Goal: Task Accomplishment & Management: Manage account settings

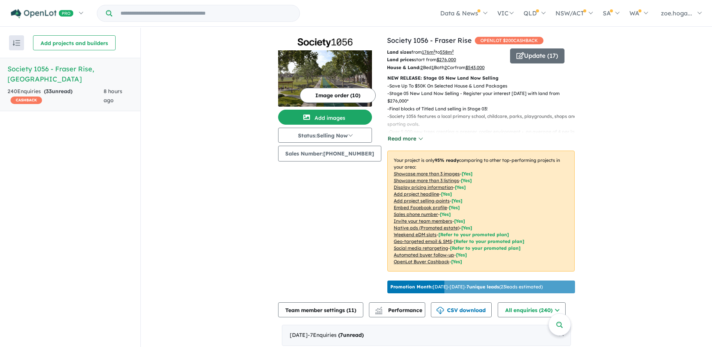
click at [395, 137] on button "Read more" at bounding box center [404, 138] width 35 height 9
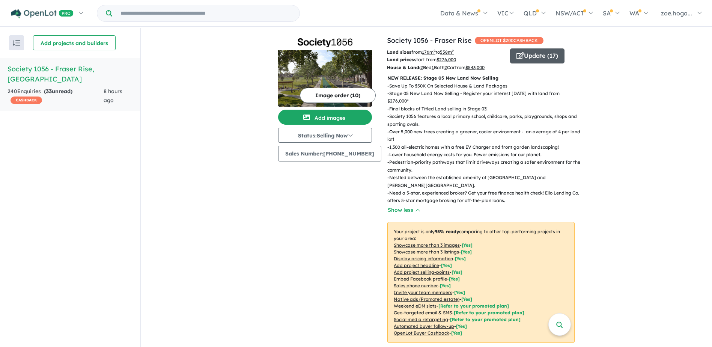
click at [527, 57] on button "Update ( 17 )" at bounding box center [537, 55] width 54 height 15
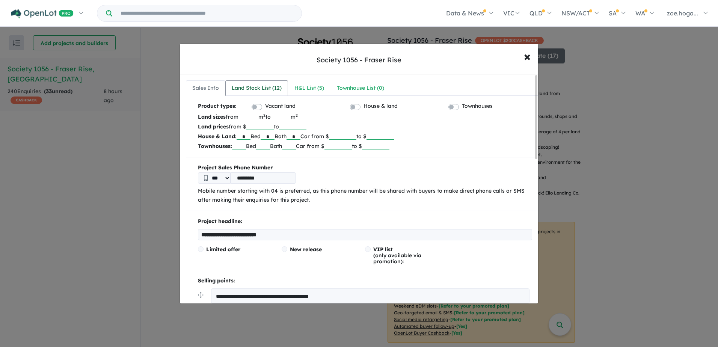
click at [253, 86] on div "Land Stock List ( 12 )" at bounding box center [257, 88] width 50 height 9
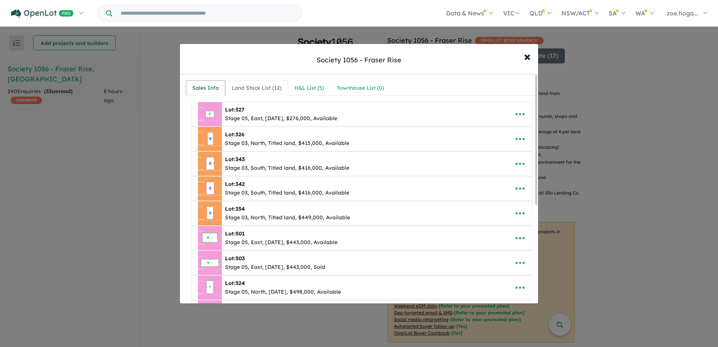
click at [204, 92] on div "Sales Info" at bounding box center [205, 88] width 27 height 9
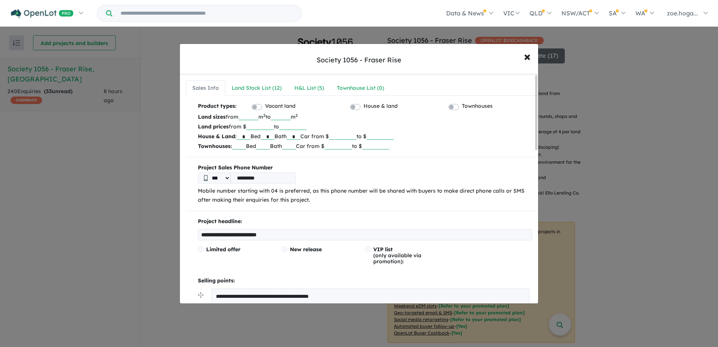
click at [317, 197] on p "Mobile number starting with 04 is preferred, as this phone number will be share…" at bounding box center [365, 196] width 334 height 18
click at [306, 199] on p "Mobile number starting with 04 is preferred, as this phone number will be share…" at bounding box center [365, 196] width 334 height 18
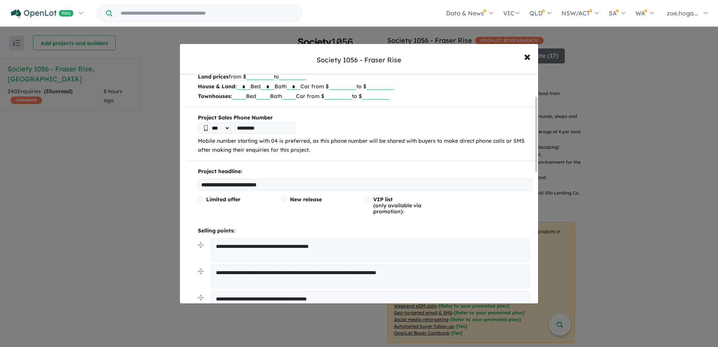
scroll to position [113, 0]
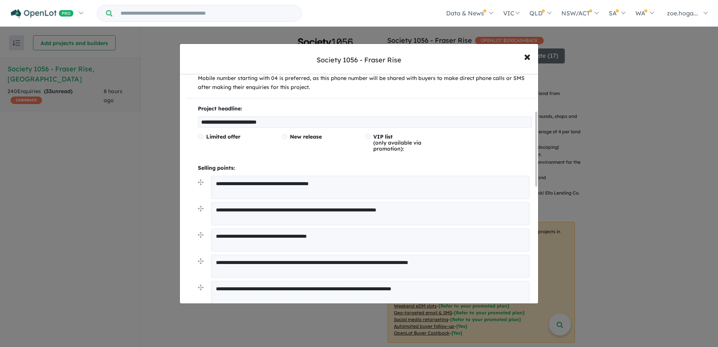
click at [355, 187] on textarea "**********" at bounding box center [370, 187] width 318 height 23
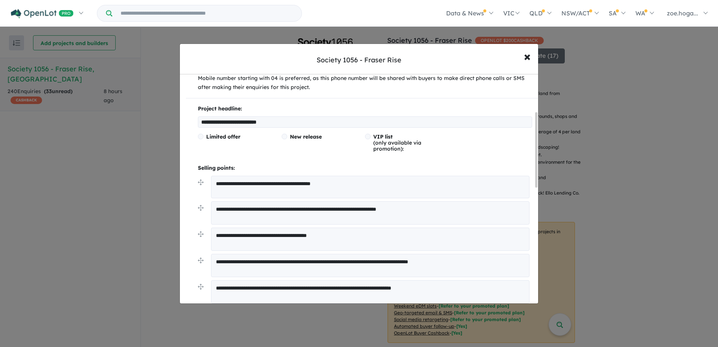
scroll to position [150, 0]
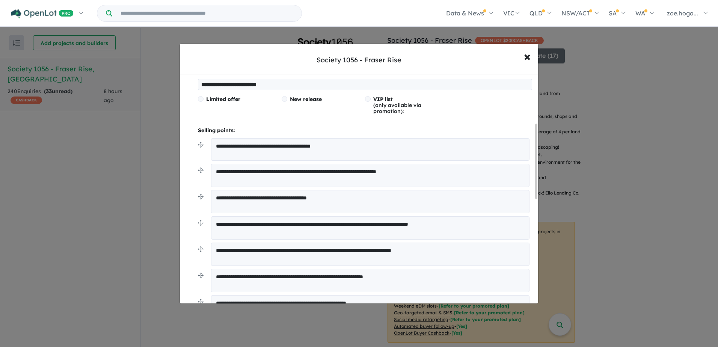
type textarea "**********"
click at [350, 199] on textarea "**********" at bounding box center [370, 201] width 318 height 23
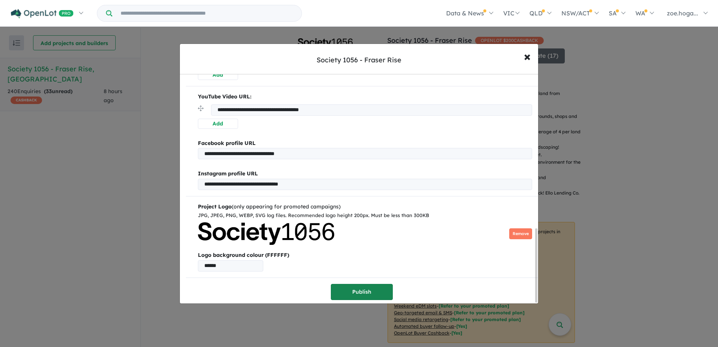
click at [368, 287] on button "Publish" at bounding box center [362, 292] width 62 height 16
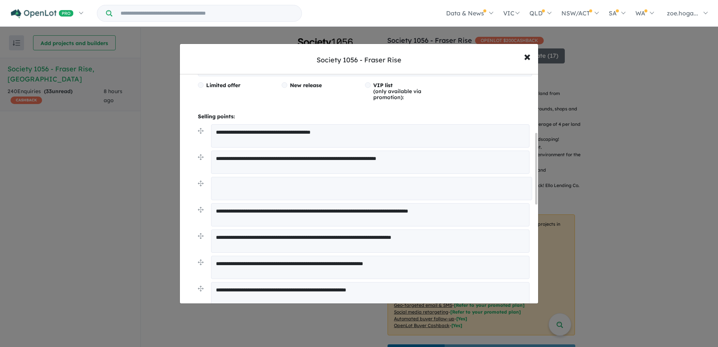
scroll to position [188, 0]
click at [282, 187] on textarea at bounding box center [371, 187] width 321 height 23
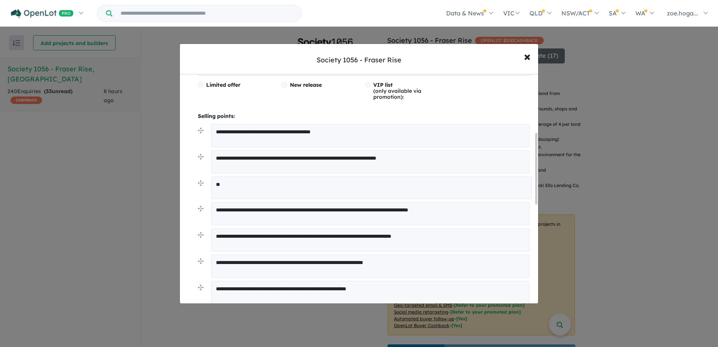
type textarea "*"
click at [528, 59] on span "×" at bounding box center [527, 56] width 7 height 16
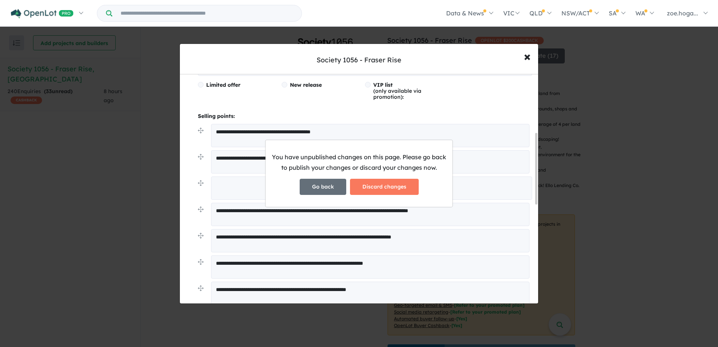
click at [324, 187] on button "Go back" at bounding box center [323, 187] width 47 height 16
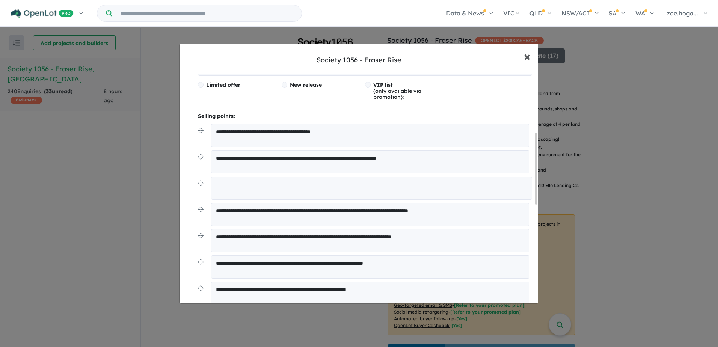
click at [522, 54] on button "× Close" at bounding box center [527, 56] width 22 height 20
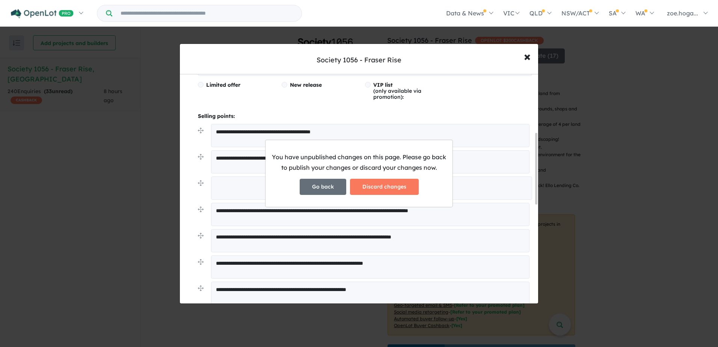
click at [326, 188] on button "Go back" at bounding box center [323, 187] width 47 height 16
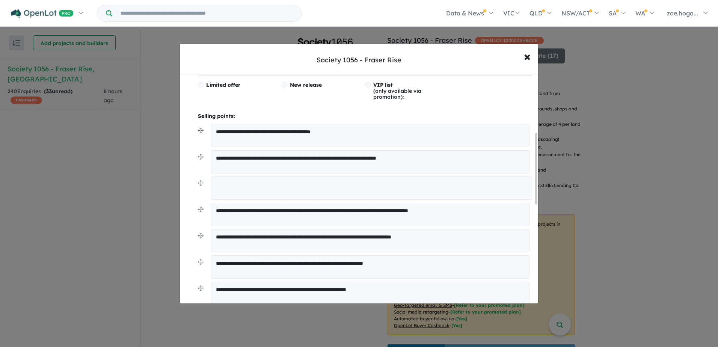
click at [322, 188] on textarea at bounding box center [371, 187] width 321 height 23
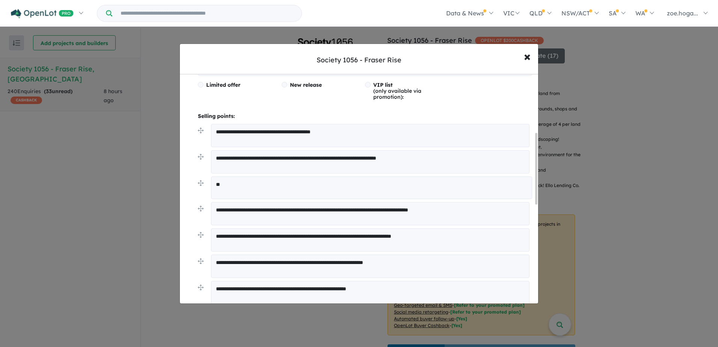
type textarea "*"
type textarea "**********"
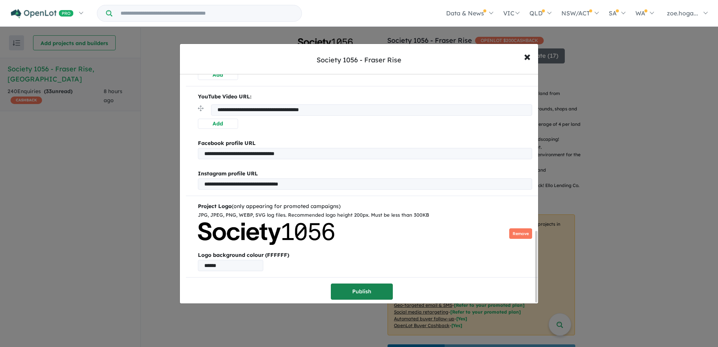
click at [358, 286] on button "Publish" at bounding box center [362, 291] width 62 height 16
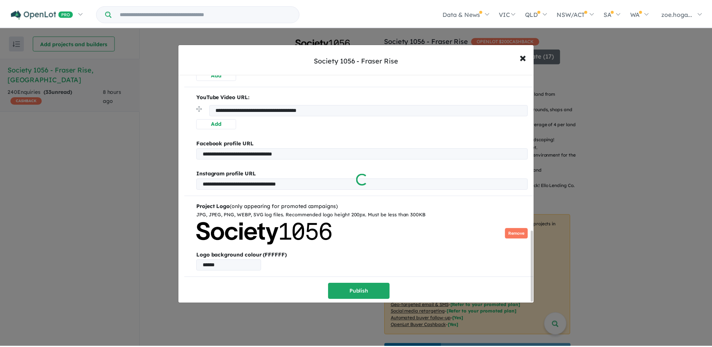
scroll to position [0, 0]
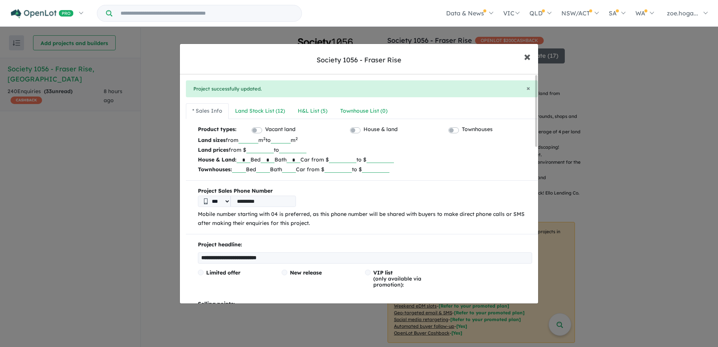
click at [532, 54] on button "× Close" at bounding box center [527, 56] width 22 height 20
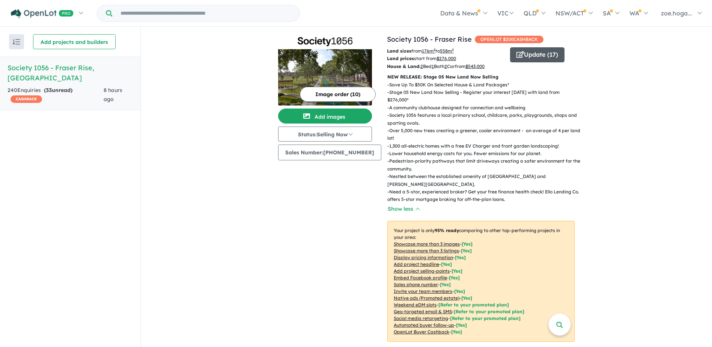
click at [551, 53] on button "Update ( 17 )" at bounding box center [537, 54] width 54 height 15
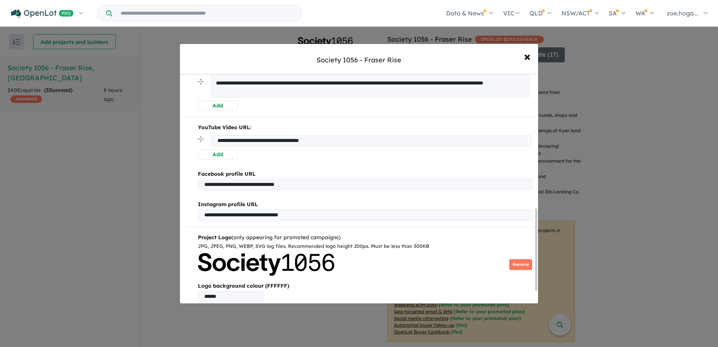
scroll to position [408, 0]
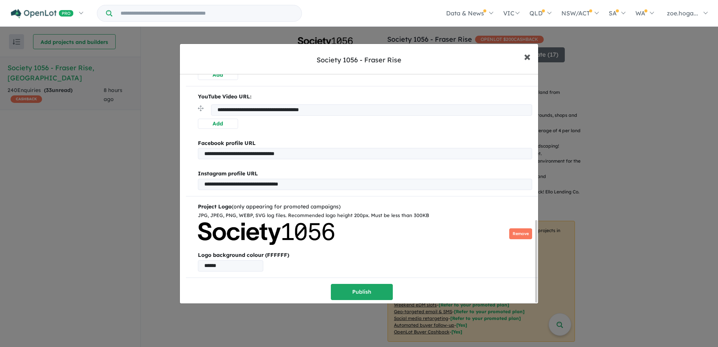
click at [532, 55] on button "× Close" at bounding box center [527, 56] width 22 height 20
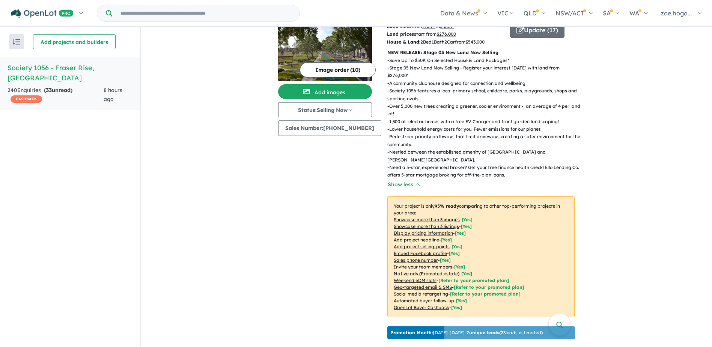
scroll to position [0, 0]
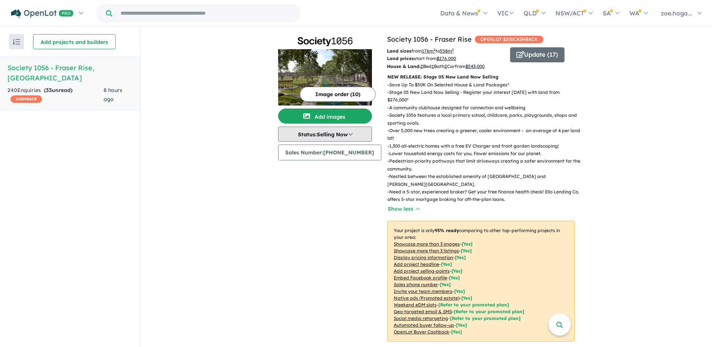
click at [354, 136] on button "Status: Selling Now" at bounding box center [325, 134] width 94 height 15
click at [356, 134] on button "Status: Selling Now" at bounding box center [325, 134] width 94 height 15
click at [300, 34] on figure at bounding box center [325, 41] width 94 height 15
